Goal: Task Accomplishment & Management: Complete application form

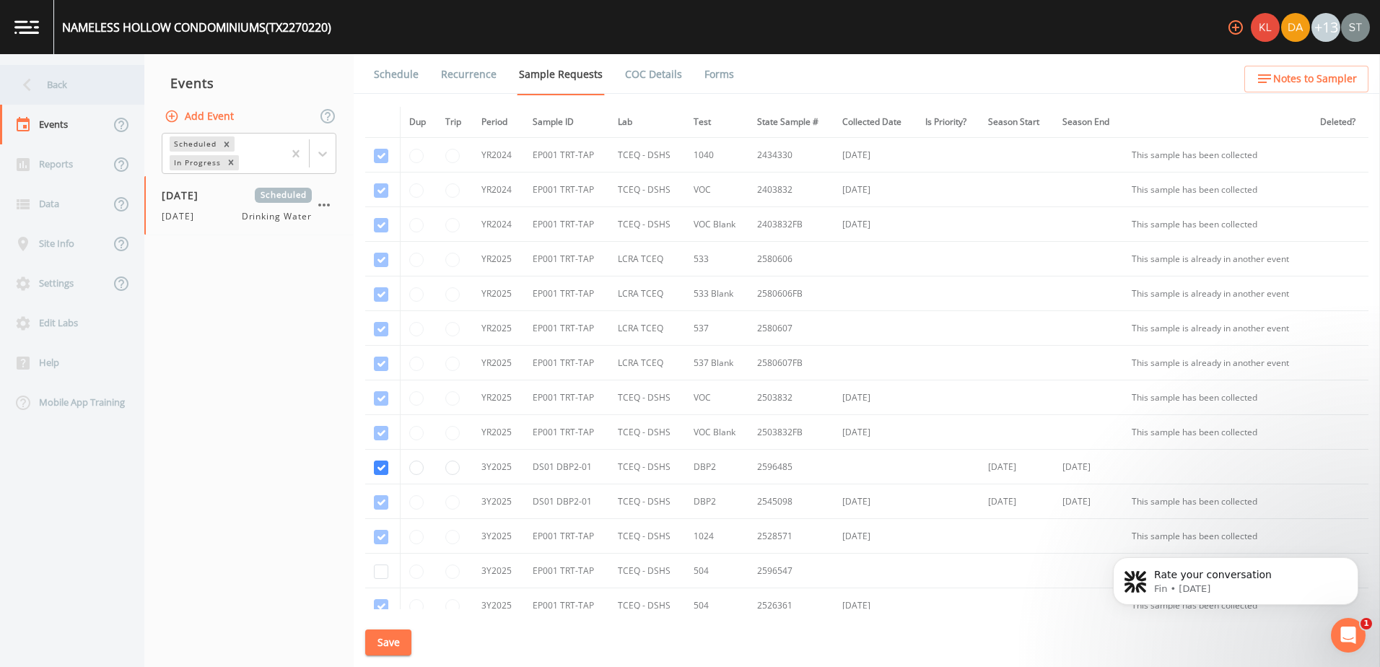
click at [52, 93] on div "Back" at bounding box center [65, 85] width 130 height 40
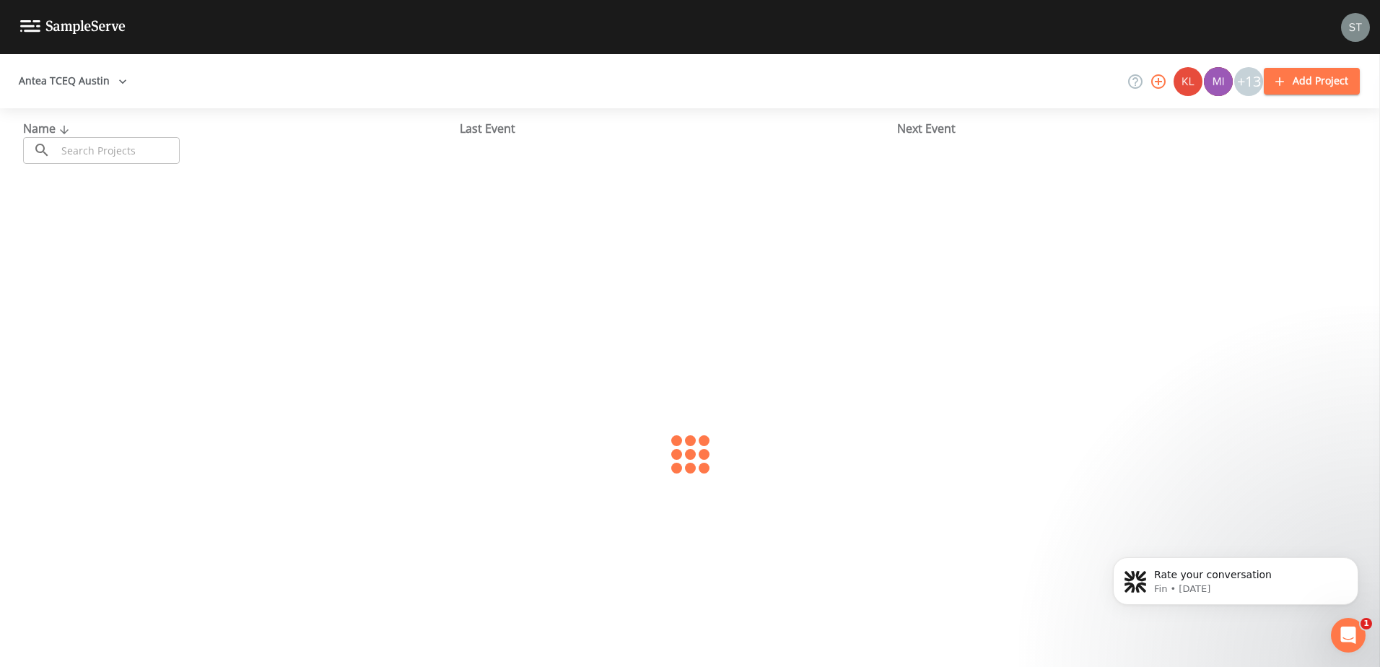
click at [110, 157] on input "text" at bounding box center [117, 150] width 123 height 27
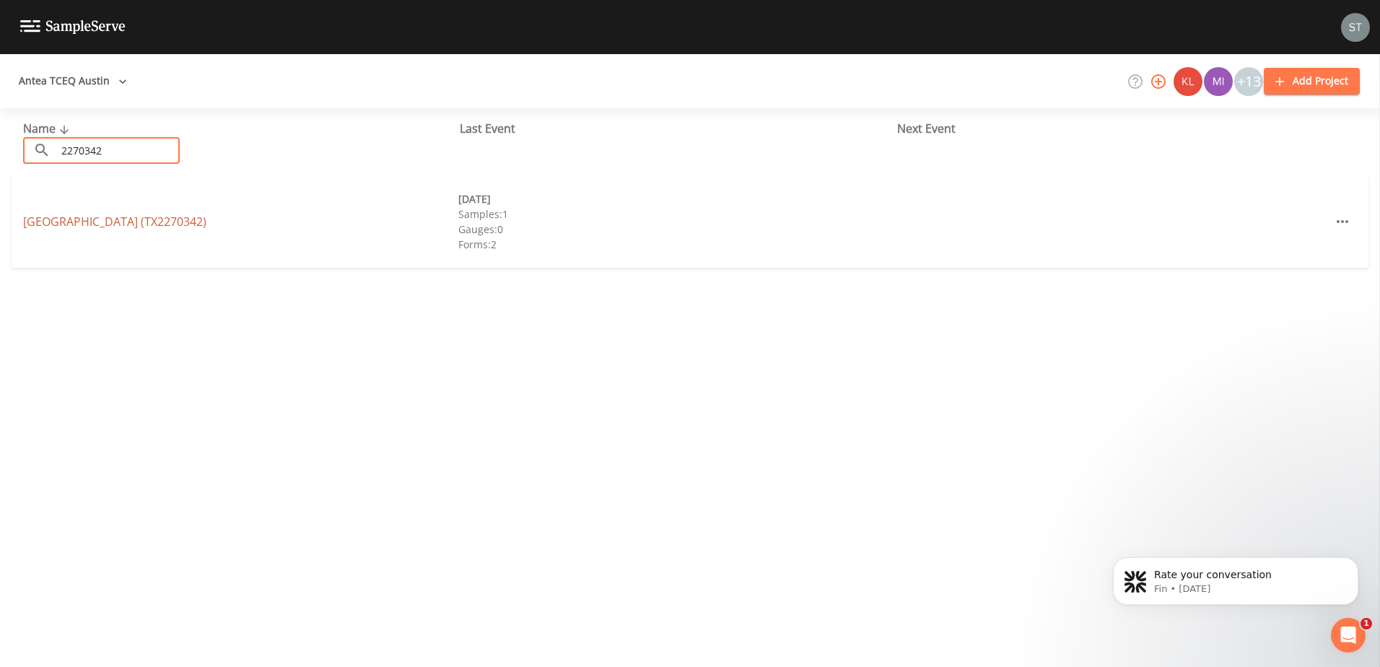
type input "2270342"
click at [99, 217] on link "[GEOGRAPHIC_DATA] (TX2270342)" at bounding box center [114, 222] width 183 height 16
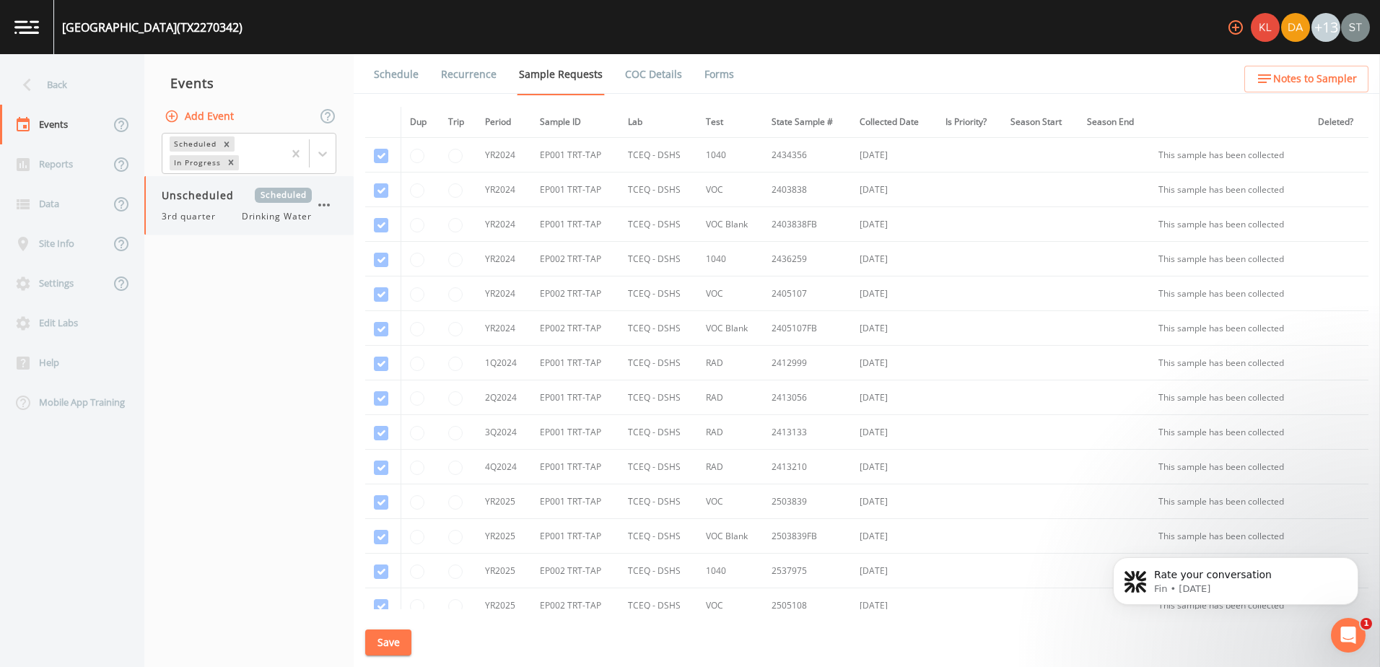
click at [234, 221] on div "3rd quarter Drinking Water" at bounding box center [237, 216] width 150 height 13
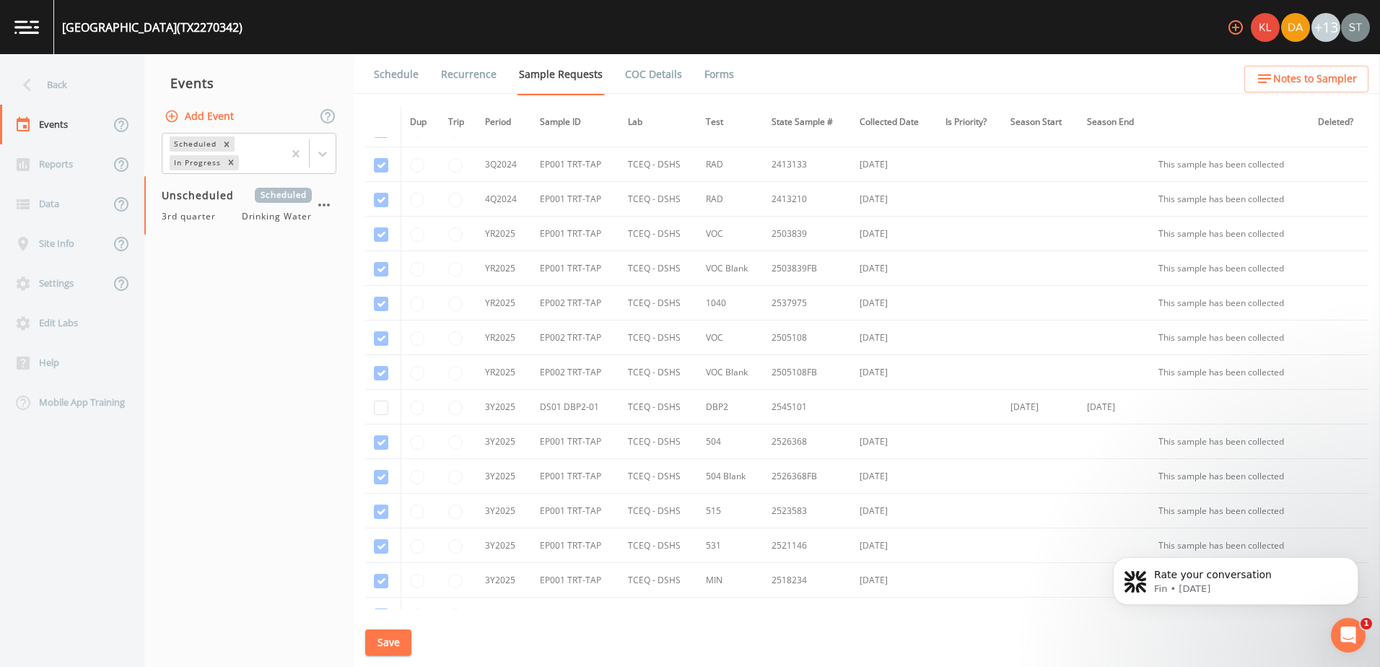
scroll to position [250, 0]
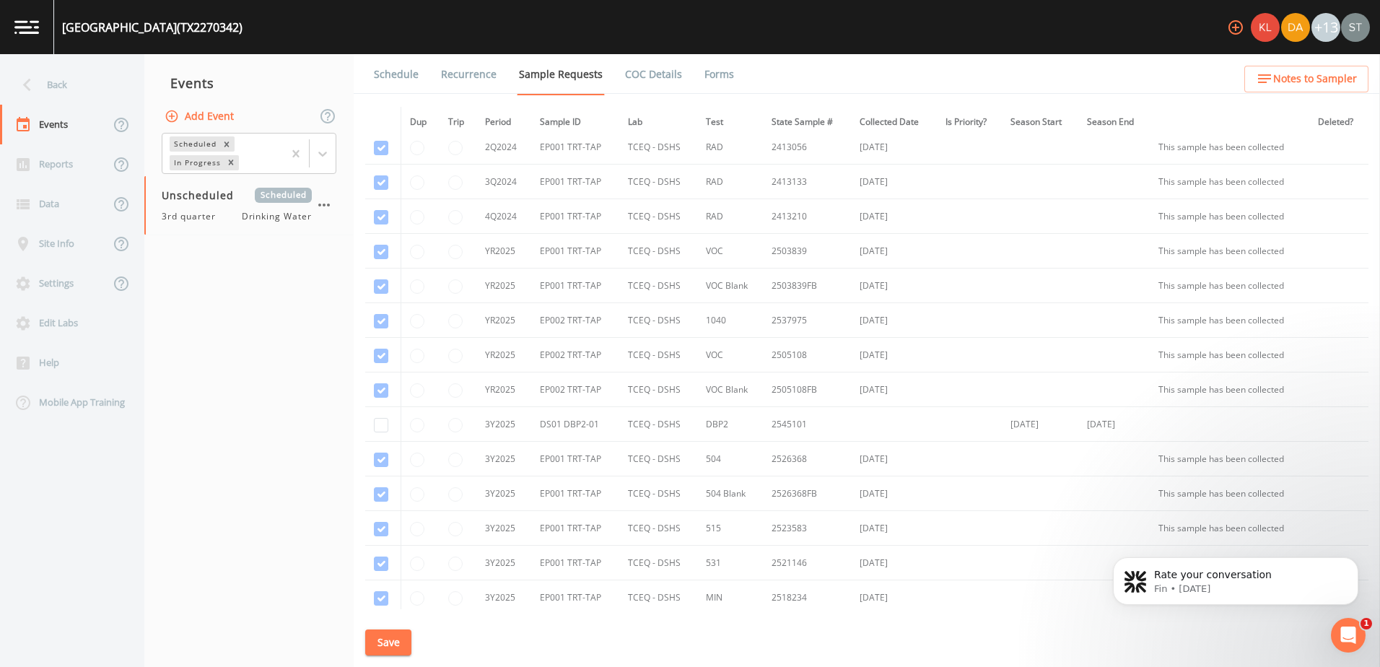
click at [380, 433] on td at bounding box center [383, 424] width 36 height 35
click at [381, 428] on input "checkbox" at bounding box center [381, 425] width 14 height 14
checkbox input "true"
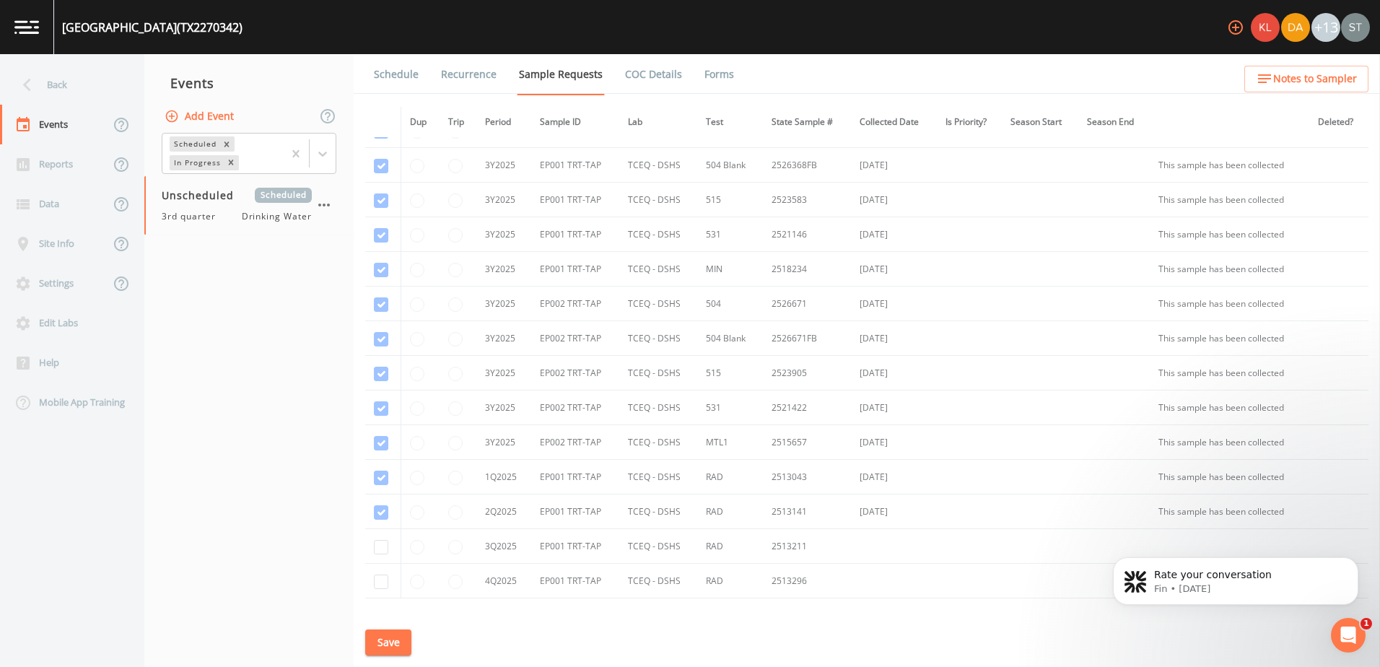
scroll to position [683, 0]
click at [386, 448] on input "checkbox" at bounding box center [381, 442] width 14 height 14
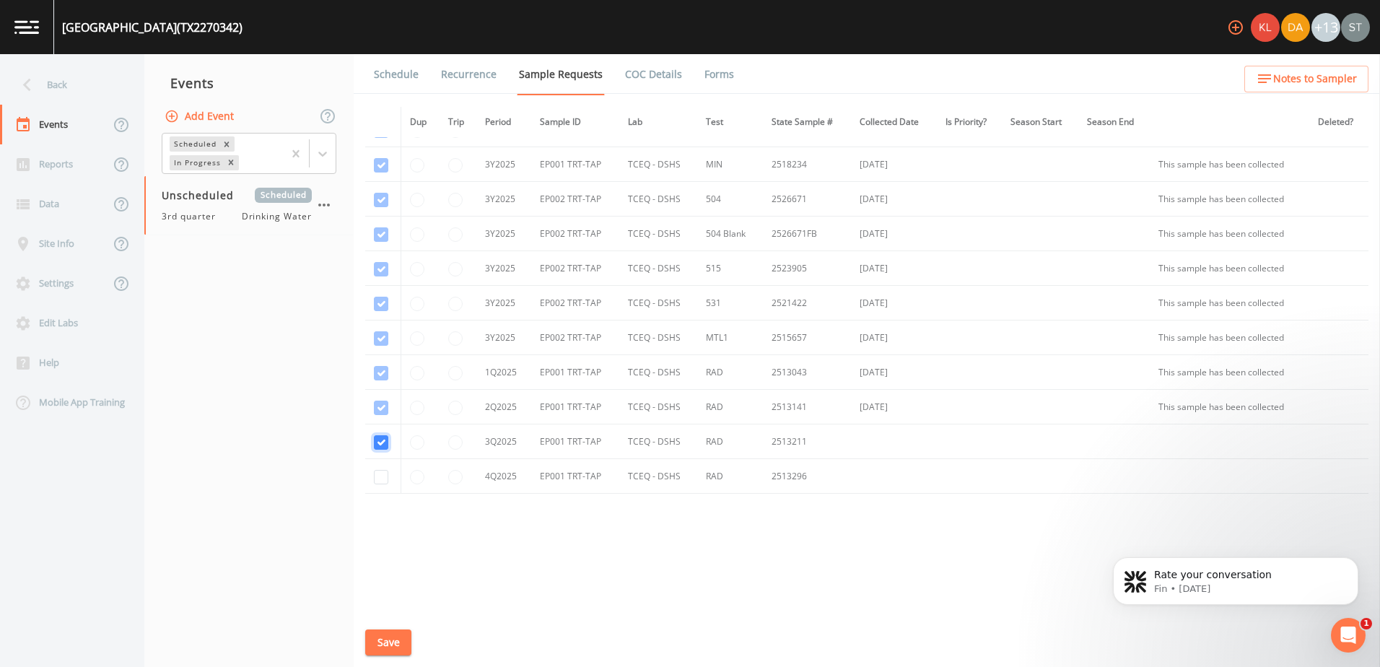
checkbox input "true"
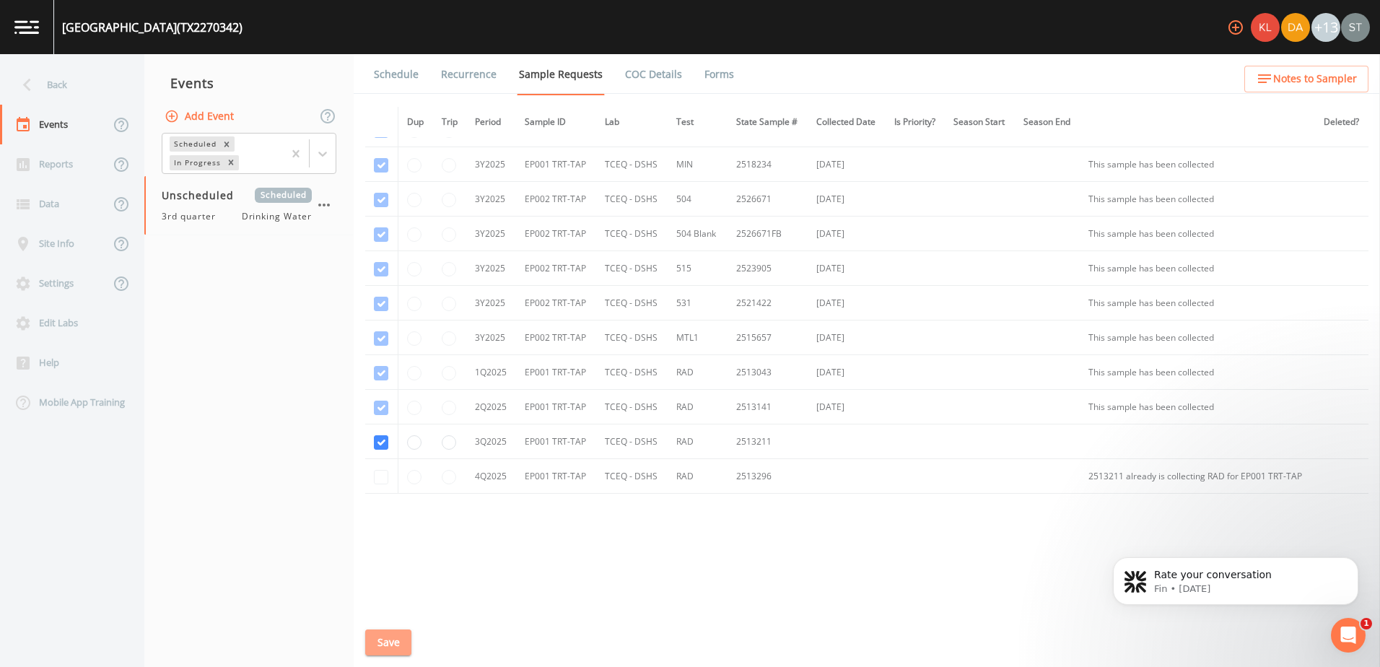
click at [376, 642] on button "Save" at bounding box center [388, 642] width 46 height 27
click at [383, 66] on link "Schedule" at bounding box center [396, 74] width 49 height 40
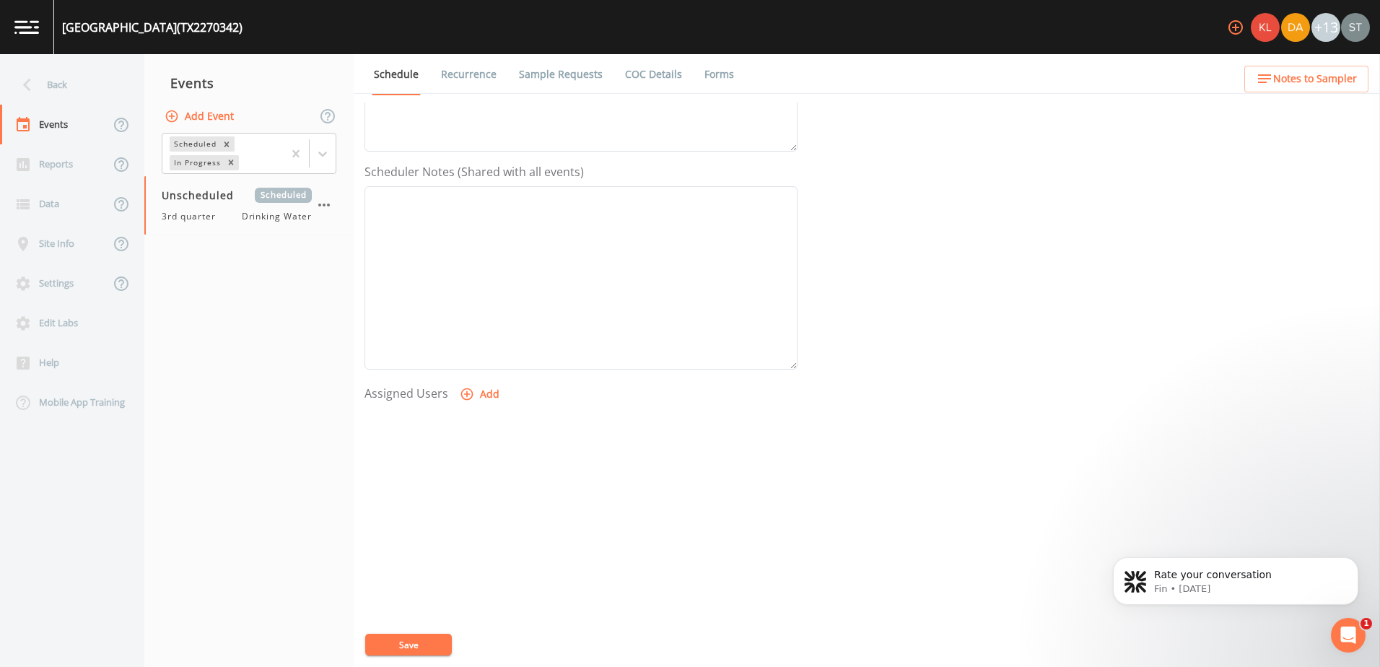
scroll to position [351, 0]
click at [465, 384] on icon "button" at bounding box center [467, 386] width 12 height 12
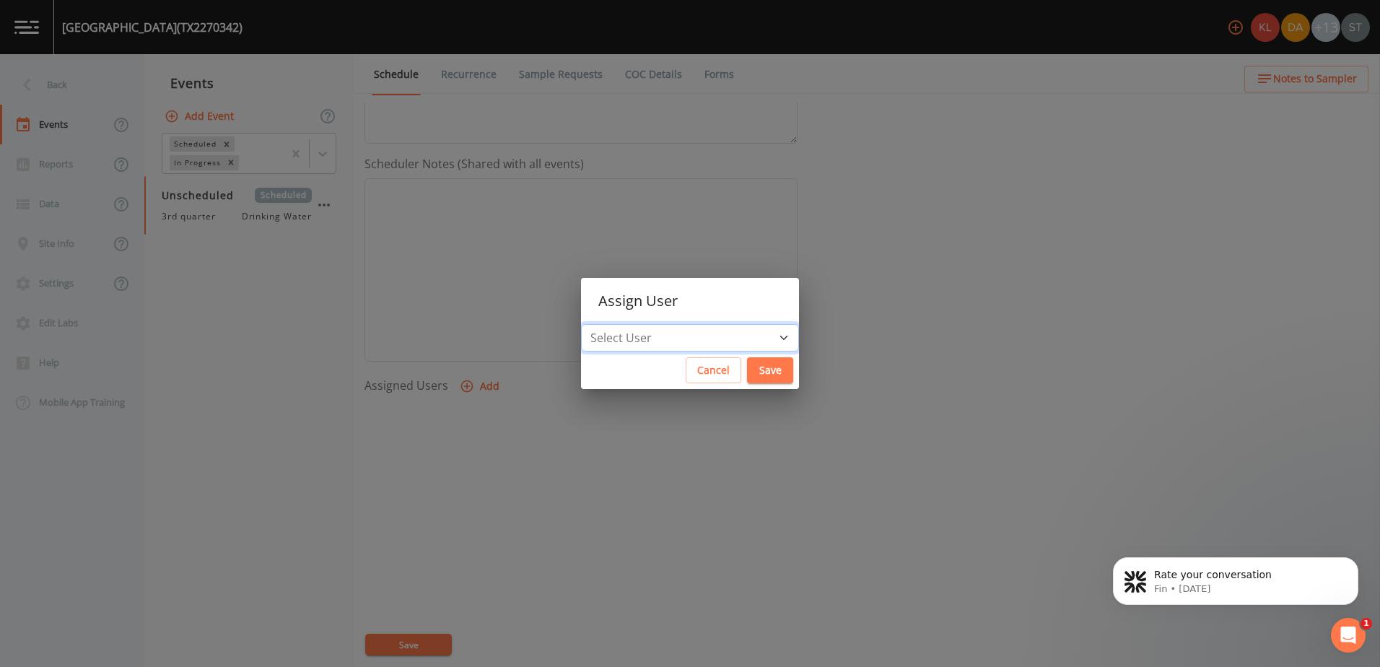
click at [687, 330] on select "Select User [PERSON_NAME] [PERSON_NAME] [PERSON_NAME] [PERSON_NAME] [PERSON_NAM…" at bounding box center [690, 337] width 218 height 27
select select "0023e953-f3f1-45db-ad64-8e5cfc113843"
click at [626, 324] on select "Select User [PERSON_NAME] [PERSON_NAME] [PERSON_NAME] [PERSON_NAME] [PERSON_NAM…" at bounding box center [690, 337] width 218 height 27
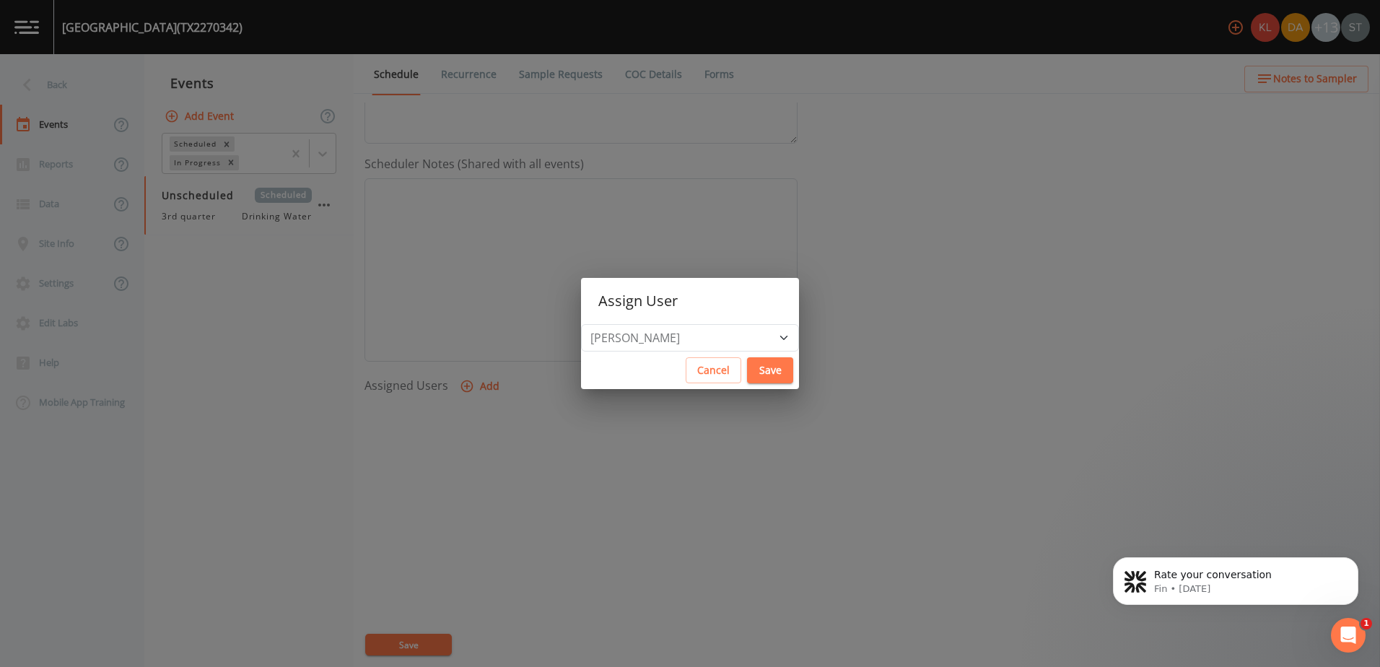
click at [747, 382] on button "Save" at bounding box center [770, 370] width 46 height 27
select select
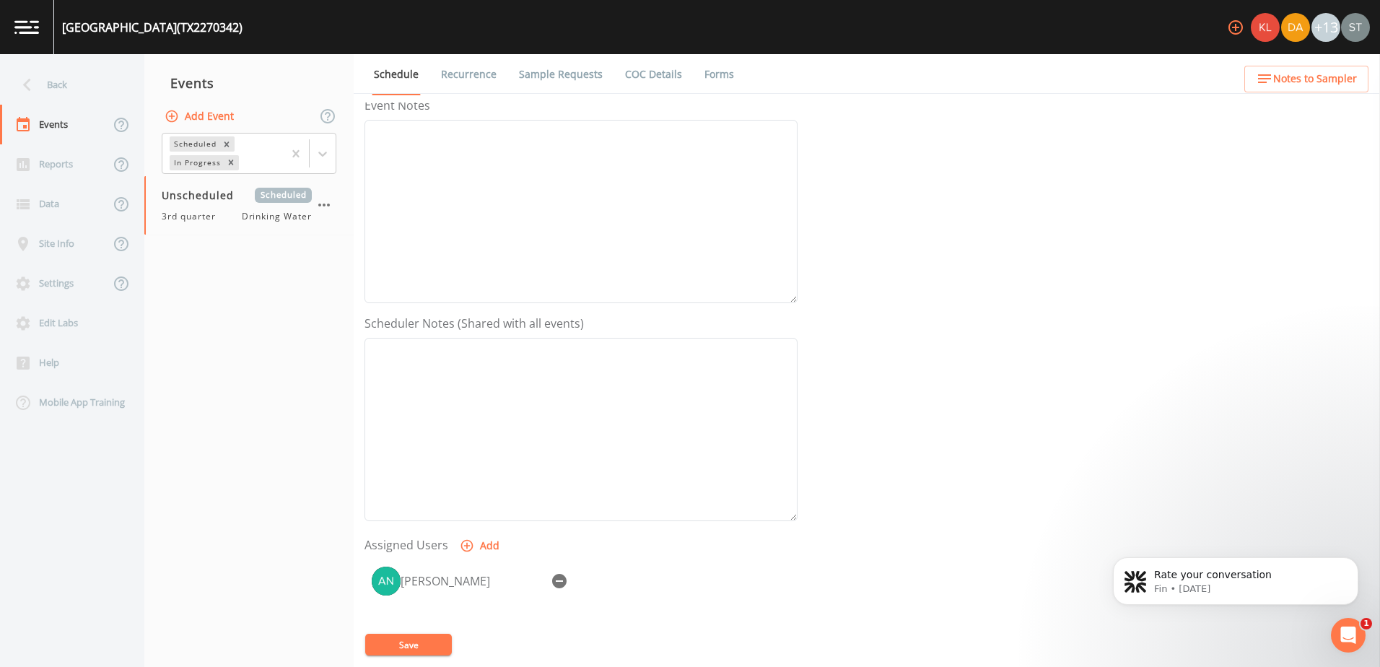
scroll to position [0, 0]
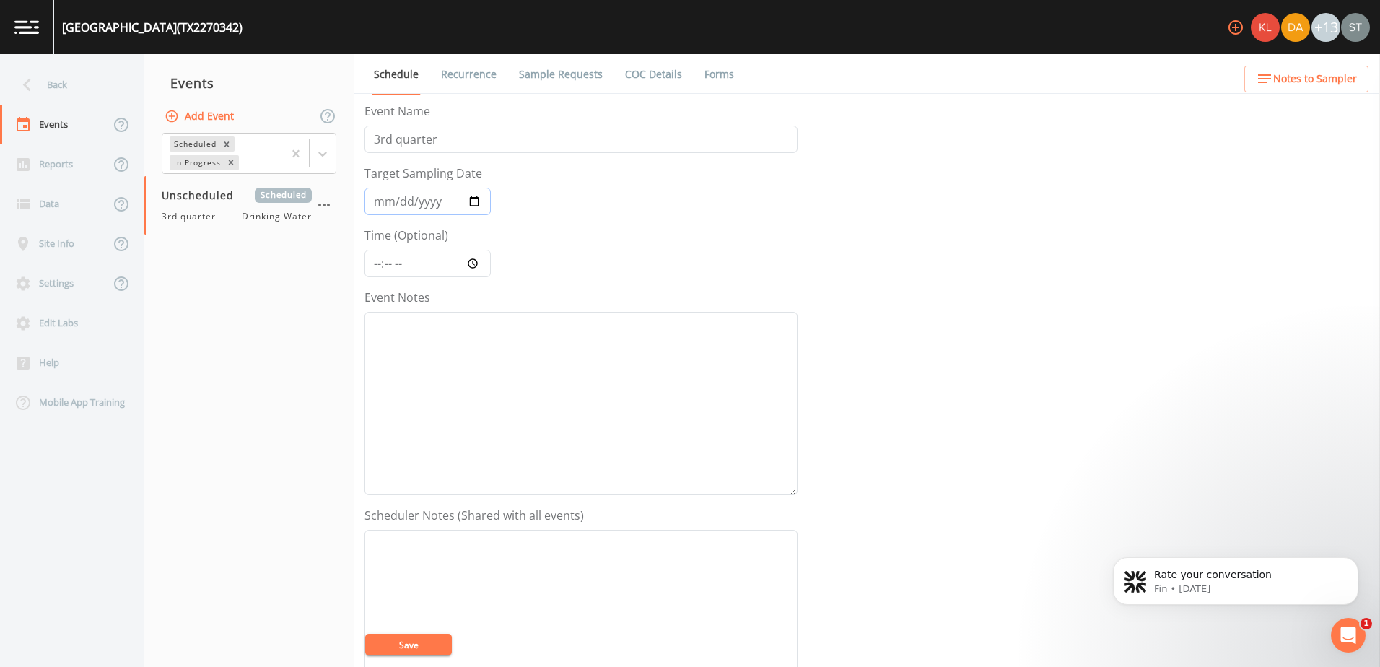
click at [486, 207] on input "Target Sampling Date" at bounding box center [427, 201] width 126 height 27
click at [481, 206] on input "Target Sampling Date" at bounding box center [427, 201] width 126 height 27
click at [472, 194] on input "Target Sampling Date" at bounding box center [427, 201] width 126 height 27
type input "[DATE]"
click at [473, 262] on input "Time (Optional)" at bounding box center [427, 263] width 126 height 27
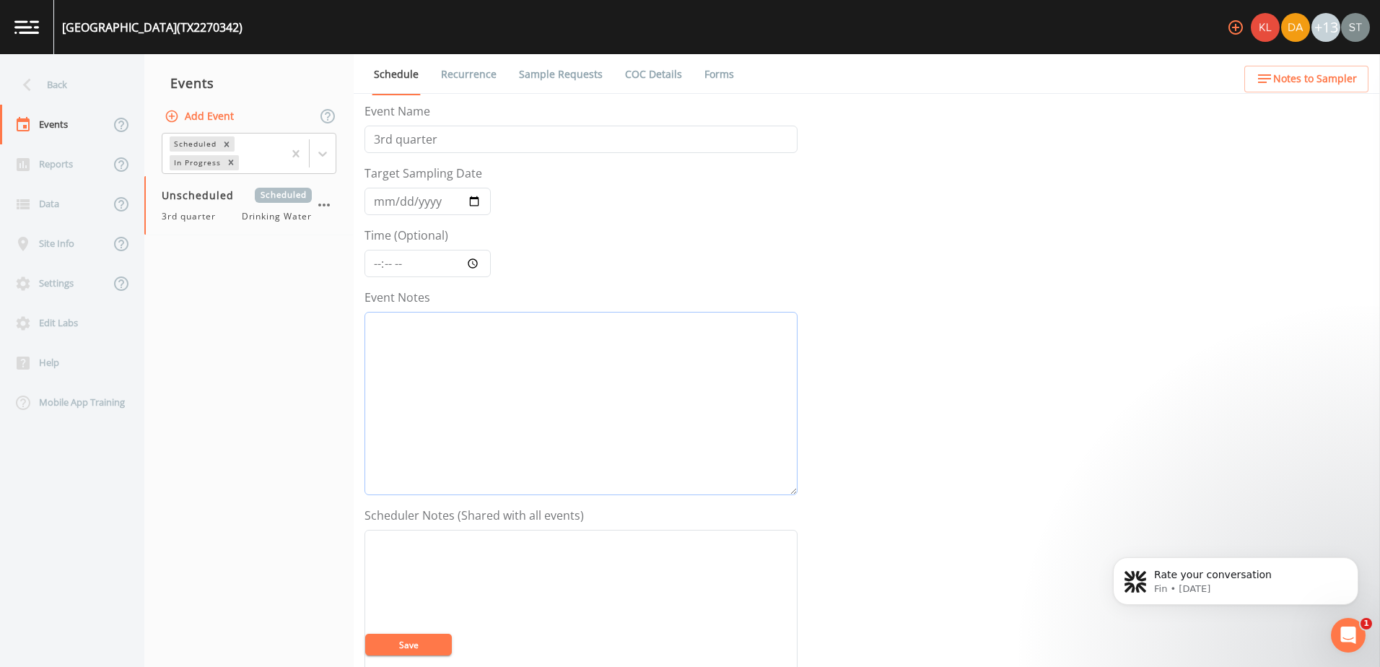
click at [644, 434] on textarea "Event Notes" at bounding box center [580, 403] width 433 height 183
click at [437, 138] on input "3rd quarter" at bounding box center [580, 139] width 433 height 27
drag, startPoint x: 485, startPoint y: 146, endPoint x: 470, endPoint y: 146, distance: 15.2
click at [470, 146] on input "3rd quarter" at bounding box center [580, 139] width 433 height 27
click at [444, 641] on button "Save" at bounding box center [408, 644] width 87 height 22
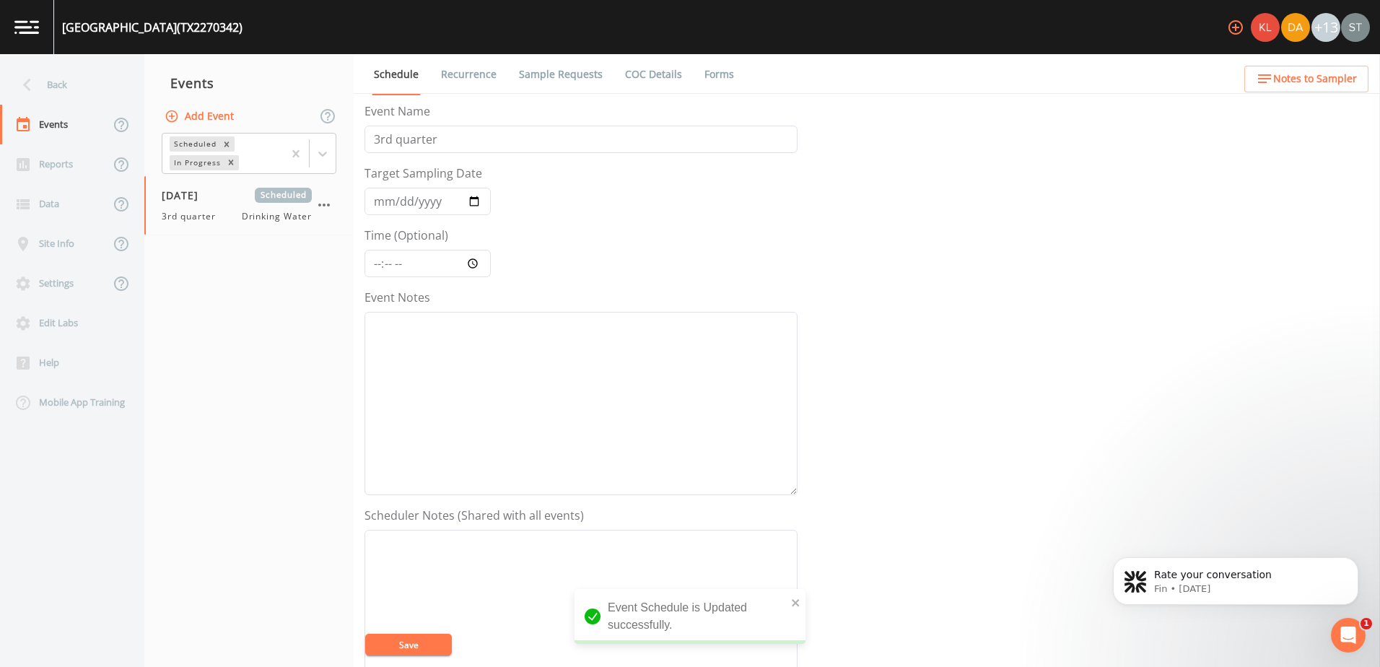
click at [1056, 361] on div "Event Name 3rd quarter Target Sampling Date [DATE] Time (Optional) Event Notes …" at bounding box center [871, 384] width 1015 height 564
